Goal: Use online tool/utility: Utilize a website feature to perform a specific function

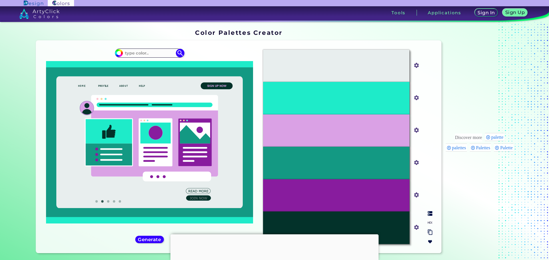
scroll to position [123, 0]
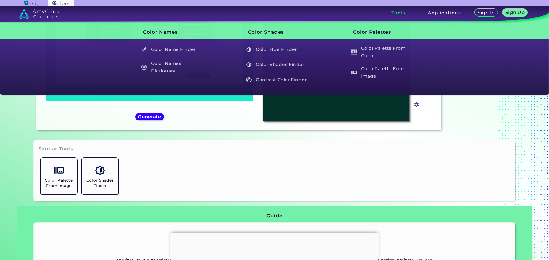
click at [402, 13] on h3 "Tools" at bounding box center [398, 13] width 14 height 4
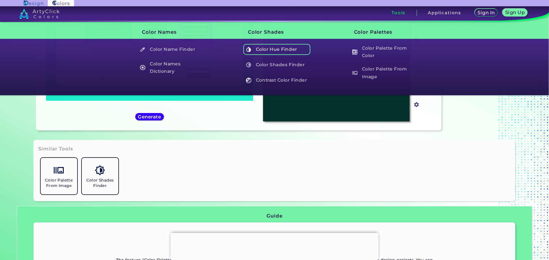
click at [295, 51] on h5 "Color Hue Finder" at bounding box center [276, 49] width 67 height 11
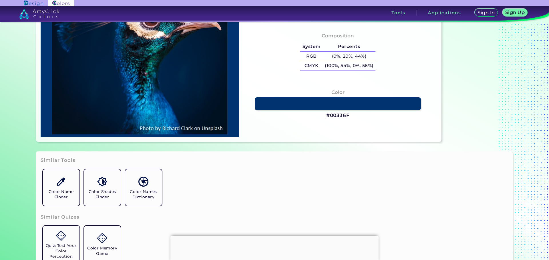
scroll to position [52, 0]
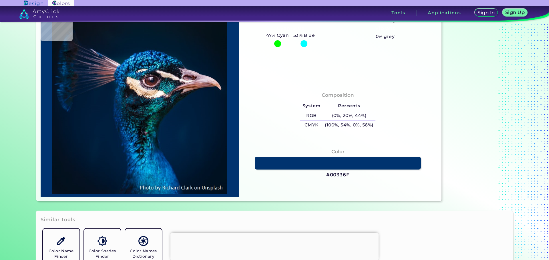
type input "#03111c"
type input "#03111C"
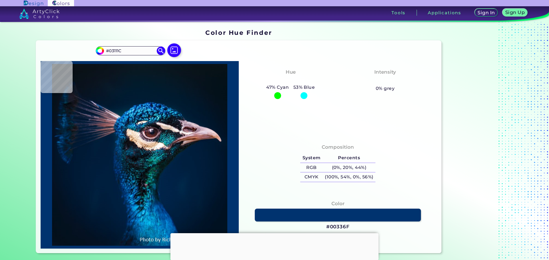
type input "#06121e"
type input "#06121E"
type input "#08141d"
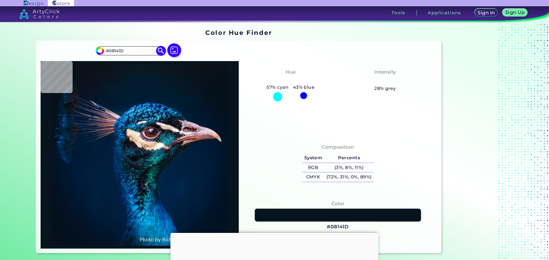
click at [124, 49] on input "#08141D" at bounding box center [130, 51] width 53 height 8
drag, startPoint x: 124, startPoint y: 49, endPoint x: 82, endPoint y: 54, distance: 42.1
click at [82, 54] on div "#08141d #08141D Acadia ◉ Acid Green ◉ Aero Blue ◉ Alabaster ◉ Albescent White ◉…" at bounding box center [239, 147] width 406 height 213
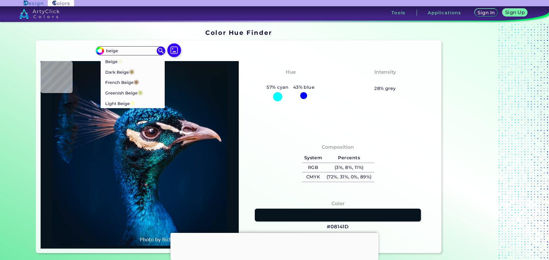
type input "beige"
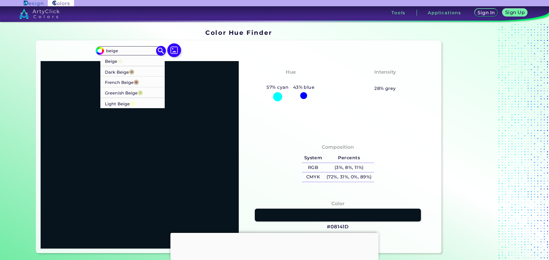
drag, startPoint x: 130, startPoint y: 71, endPoint x: 129, endPoint y: 61, distance: 9.5
click at [129, 61] on ul "Beige ◉ Dark Beige ◉ French Beige ◉ Greenish Beige ◉ Light Beige ◉" at bounding box center [130, 81] width 69 height 53
click at [134, 81] on span "◉" at bounding box center [136, 81] width 5 height 7
type input "#a67b5b"
type input "#A67B5B"
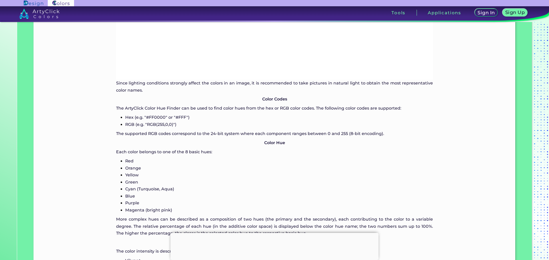
scroll to position [629, 0]
